Goal: Check status: Check status

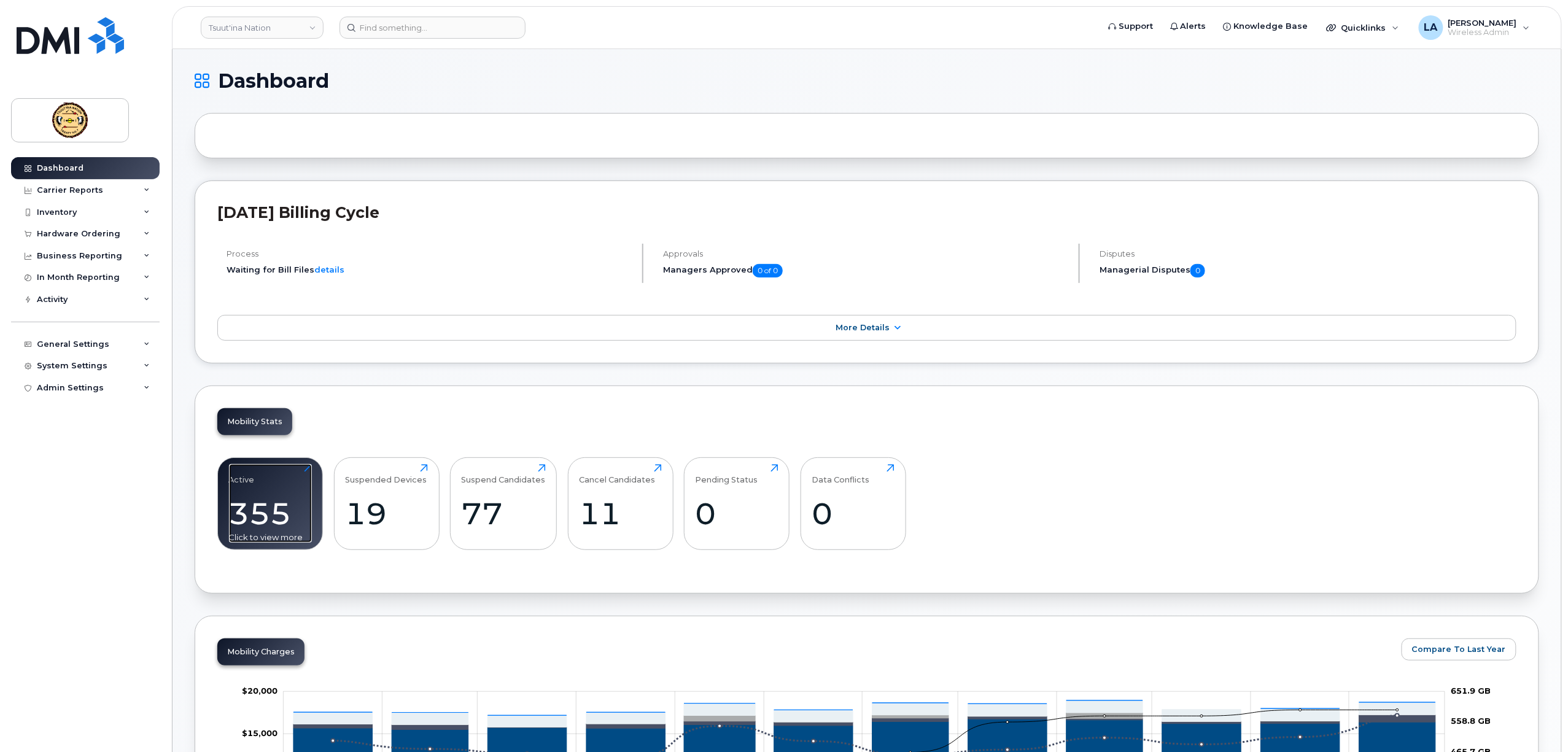
click at [267, 517] on div "355" at bounding box center [270, 514] width 83 height 36
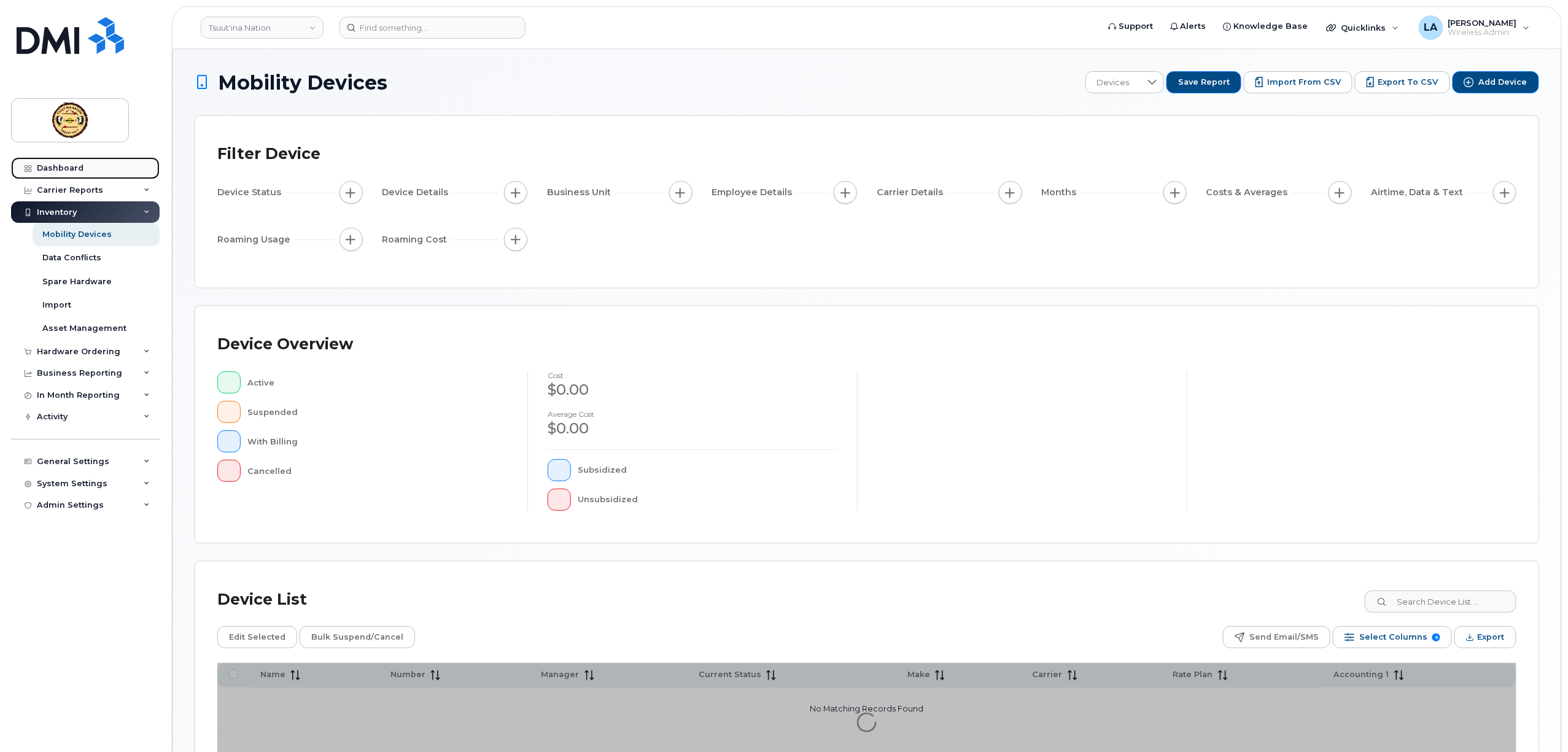
click at [61, 165] on div "Dashboard" at bounding box center [60, 168] width 47 height 10
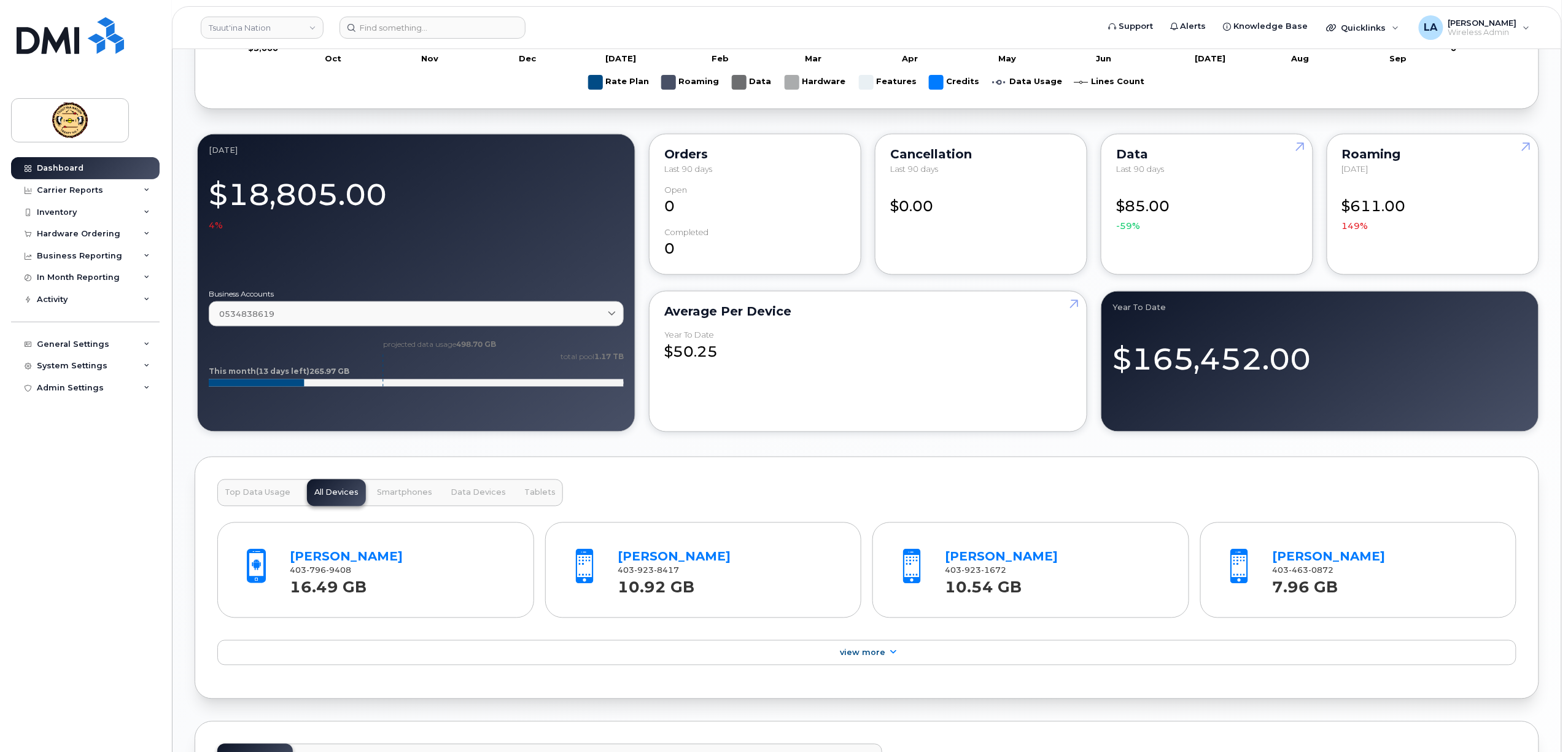
scroll to position [982, 0]
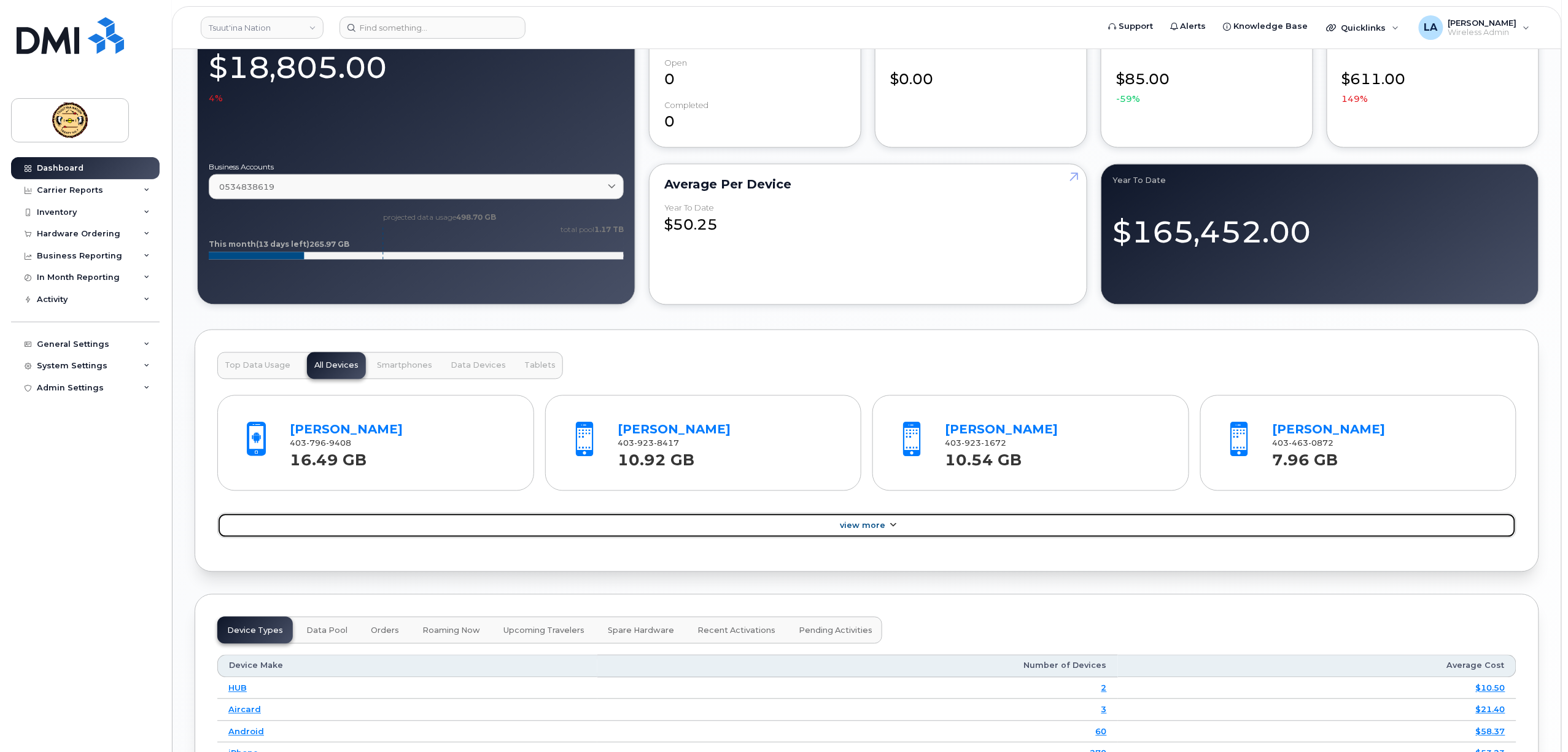
click at [886, 524] on link "View More" at bounding box center [866, 525] width 1299 height 26
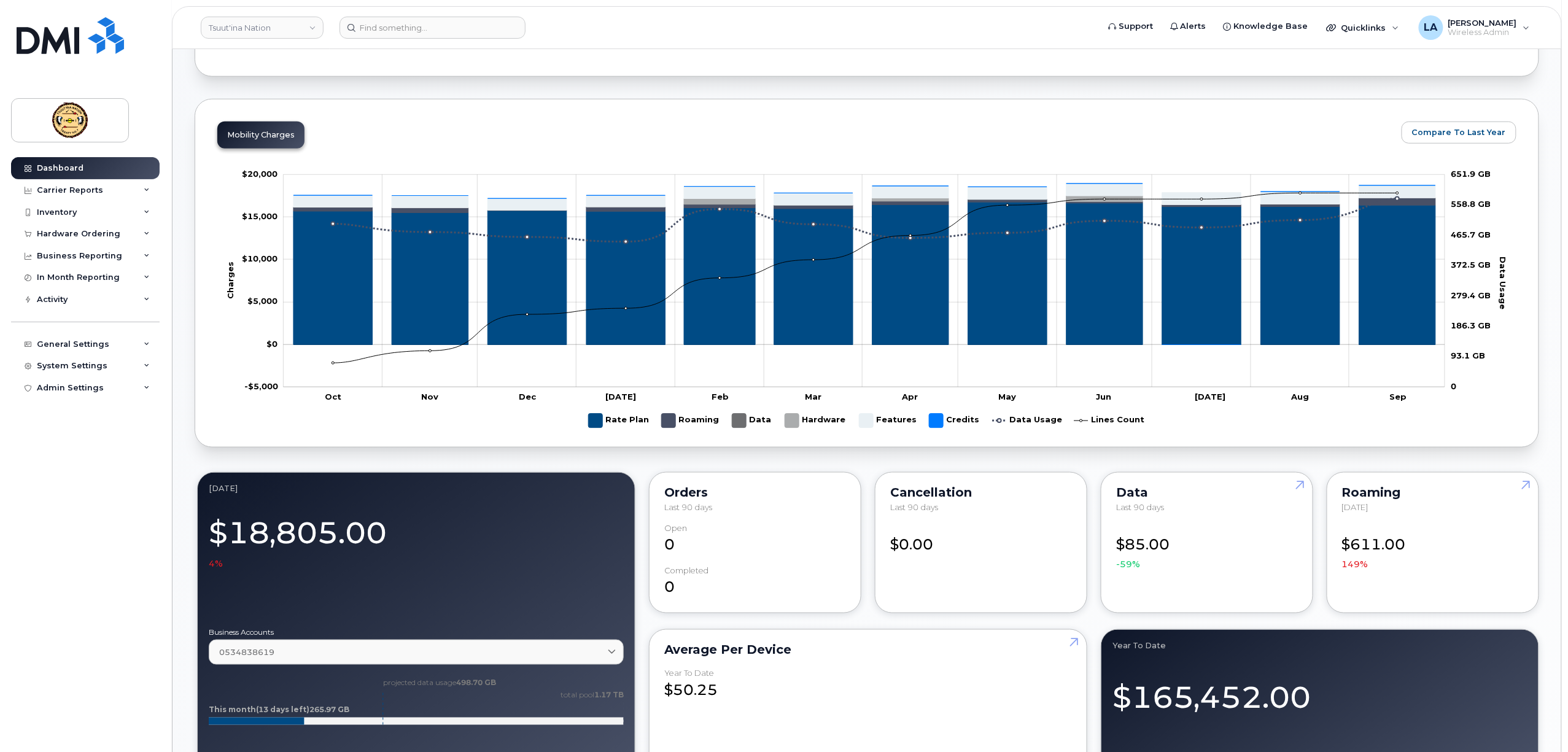
scroll to position [327, 0]
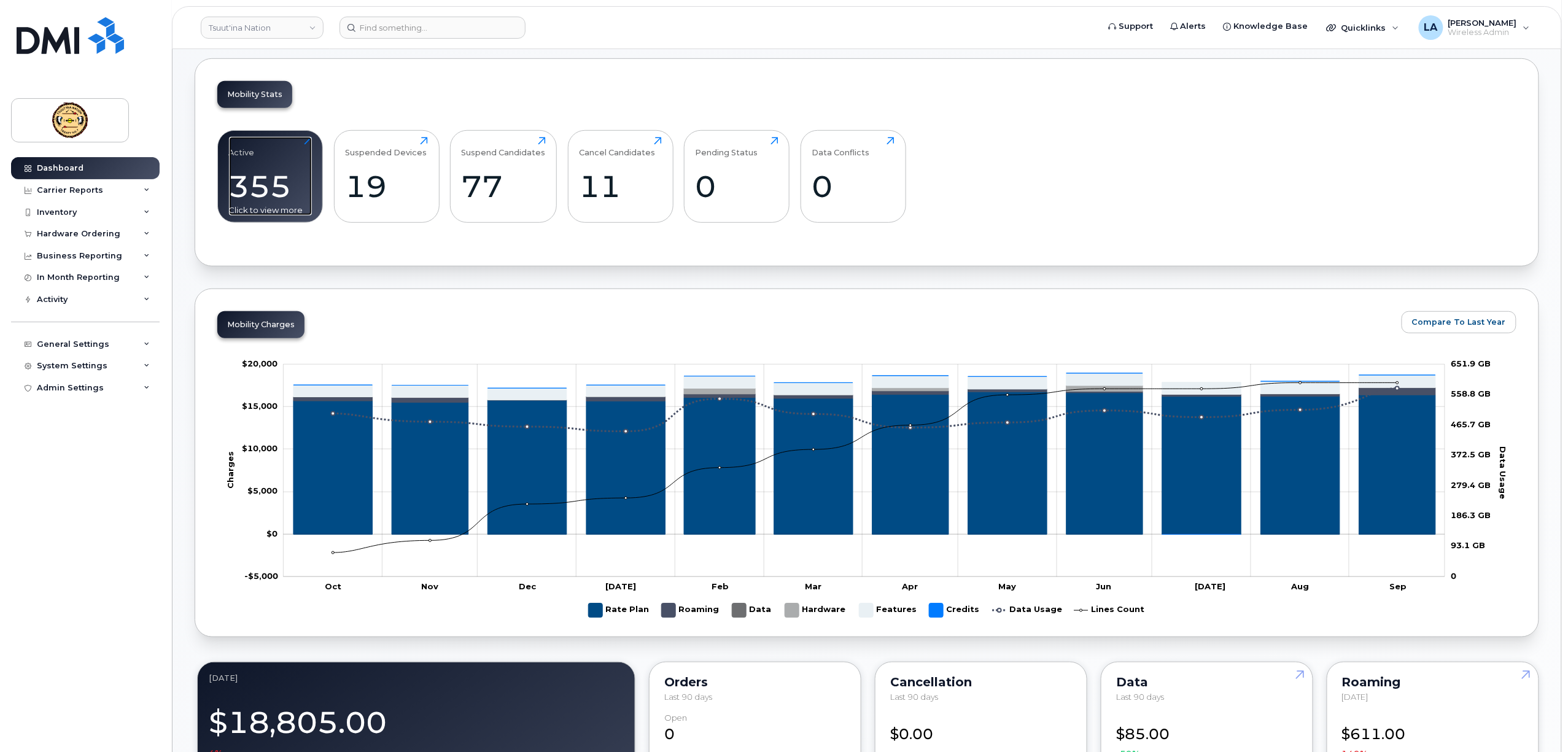
click at [261, 192] on div "355" at bounding box center [270, 187] width 83 height 36
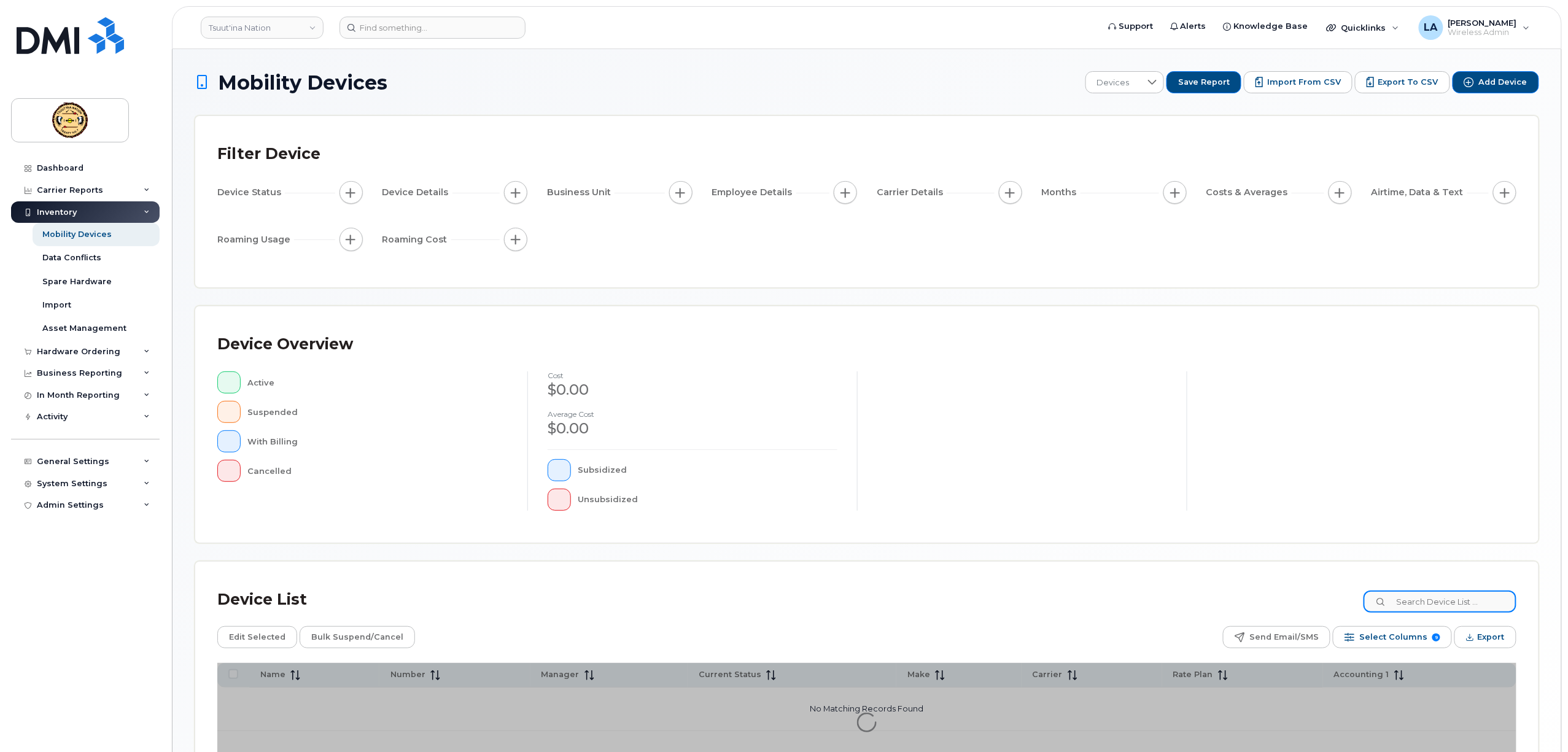
click at [1418, 602] on input at bounding box center [1440, 601] width 153 height 22
paste input "4034794007"
type input "4034794007"
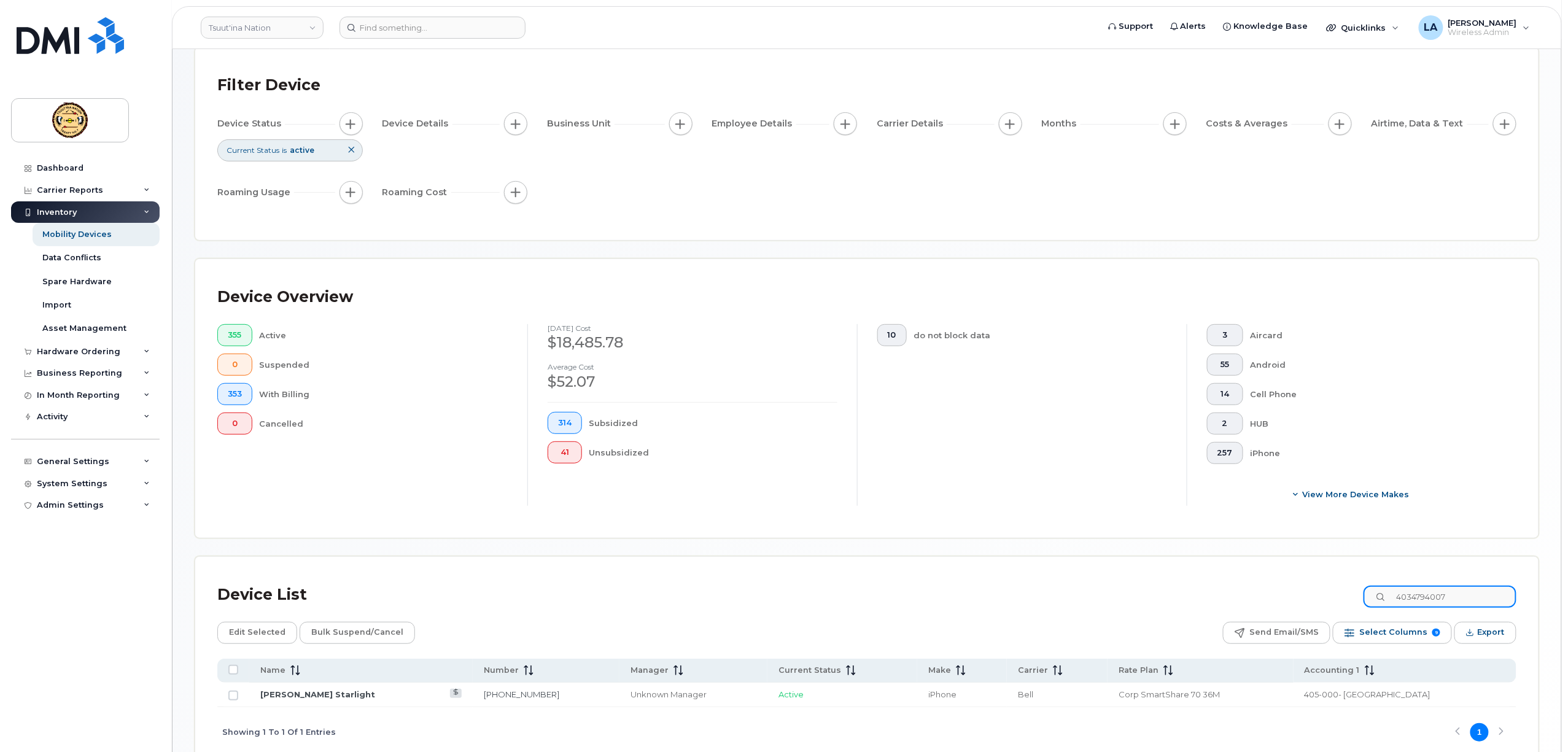
scroll to position [138, 0]
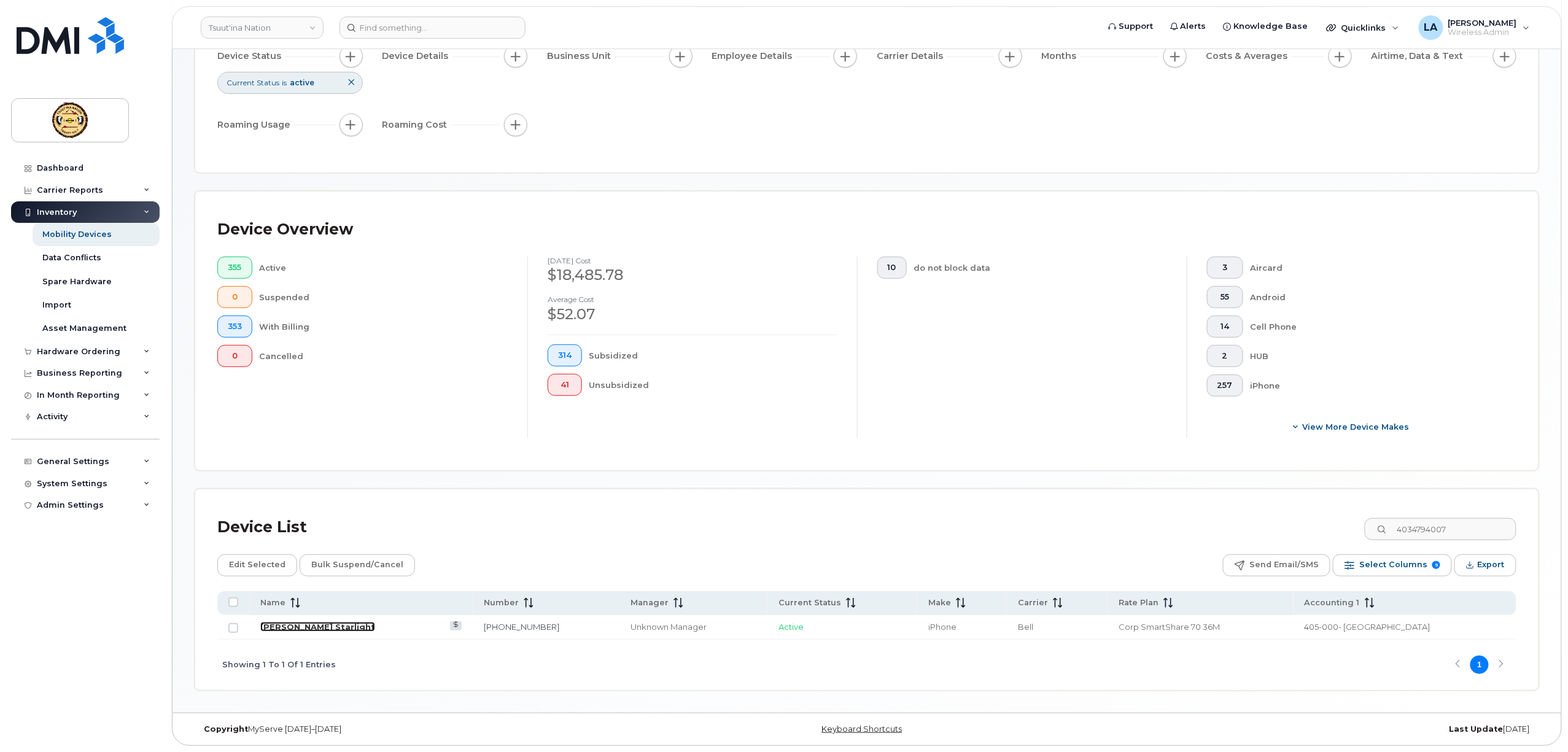
click at [313, 622] on link "Janelle Crane Starlight" at bounding box center [318, 627] width 115 height 10
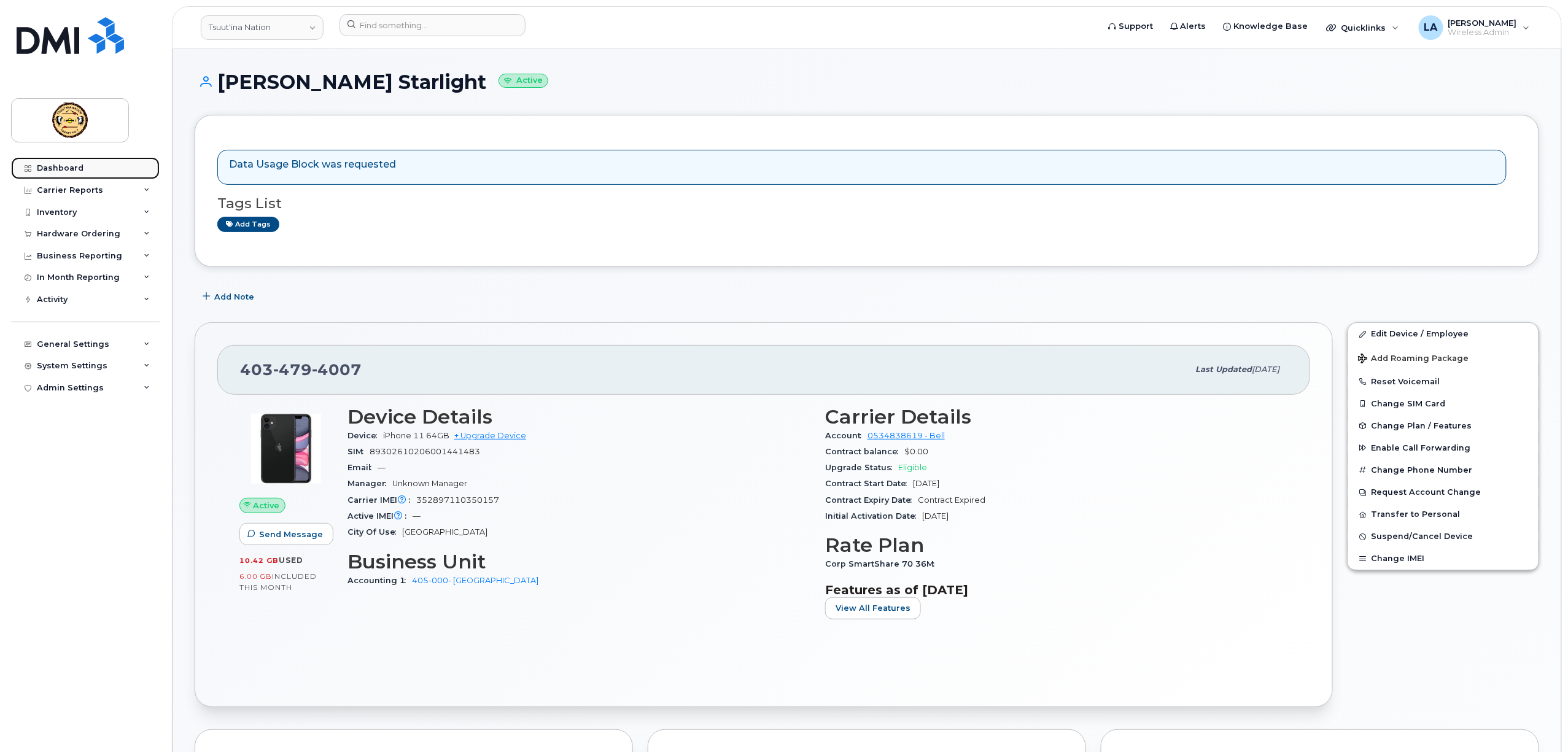
click at [72, 164] on div "Dashboard" at bounding box center [60, 168] width 47 height 10
